Goal: Information Seeking & Learning: Learn about a topic

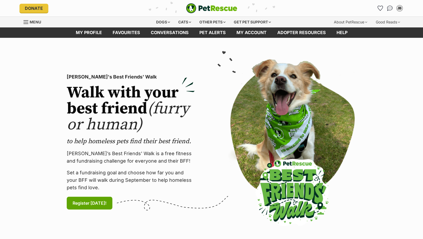
click at [32, 22] on span "Menu" at bounding box center [35, 22] width 11 height 5
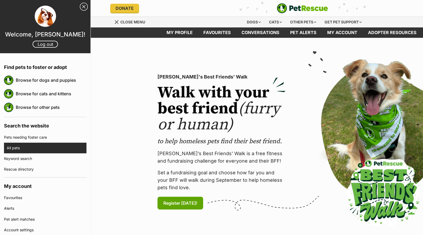
click at [19, 146] on link "All pets" at bounding box center [47, 148] width 80 height 11
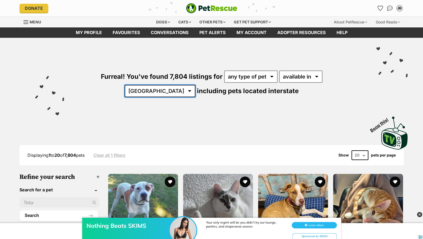
click at [195, 85] on select "Australia ACT NSW NT QLD SA TAS VIC WA" at bounding box center [160, 91] width 71 height 12
select select "VIC"
click at [195, 85] on select "Australia ACT NSW NT QLD SA TAS VIC WA" at bounding box center [160, 91] width 71 height 12
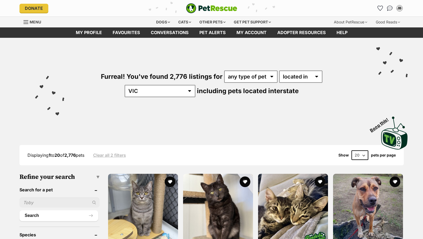
select select "disabled"
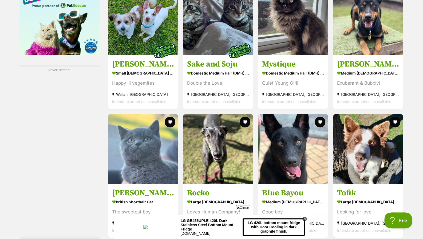
scroll to position [765, 0]
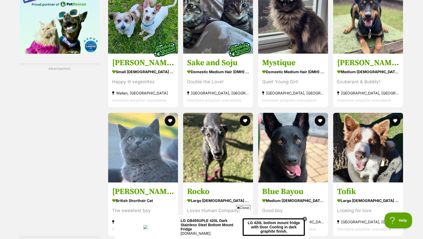
drag, startPoint x: 407, startPoint y: 141, endPoint x: 407, endPoint y: 151, distance: 10.7
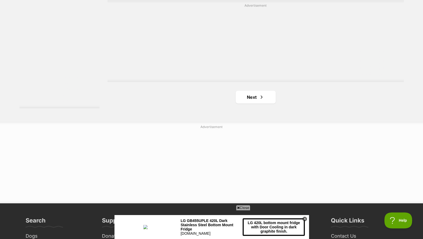
scroll to position [1014, 0]
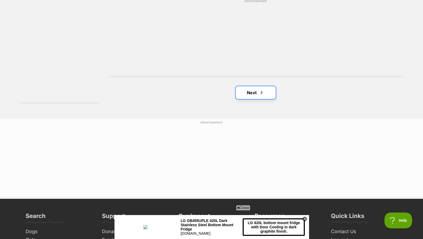
click at [266, 86] on link "Next" at bounding box center [255, 92] width 40 height 13
